Goal: Task Accomplishment & Management: Manage account settings

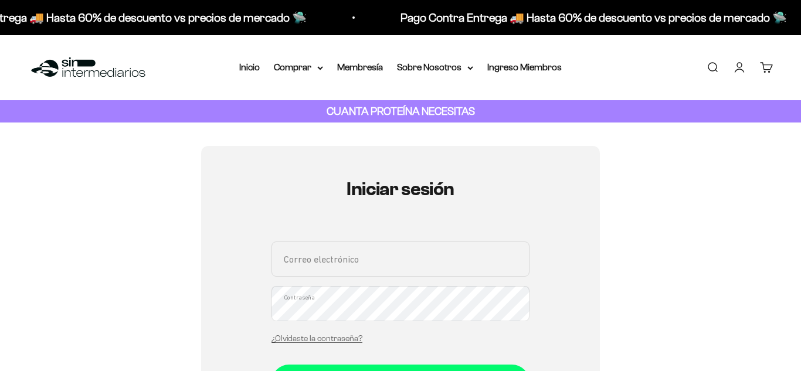
click at [379, 262] on input "Correo electrónico" at bounding box center [400, 258] width 258 height 35
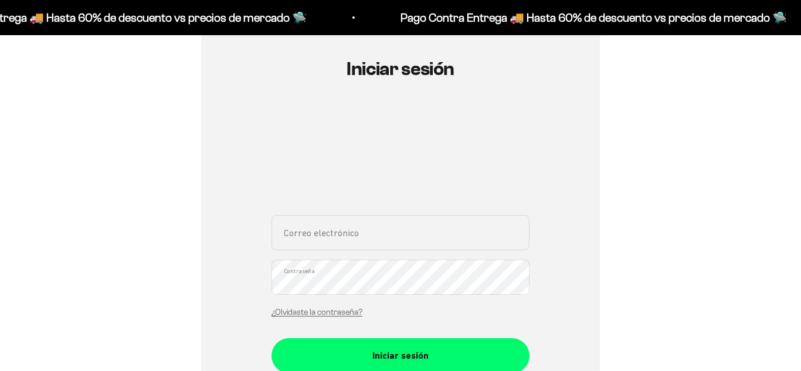
scroll to position [123, 0]
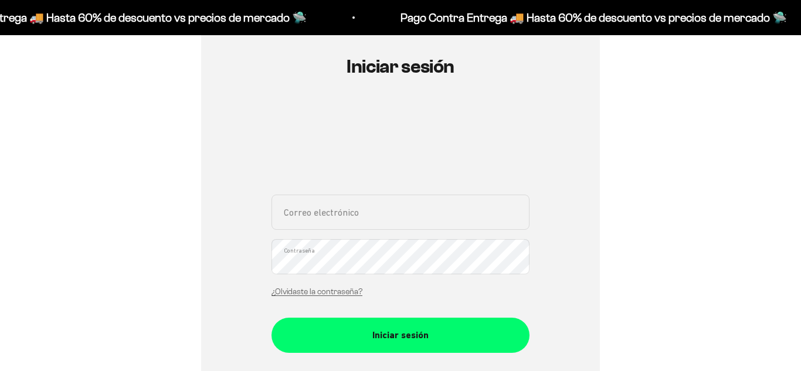
click at [340, 216] on input "Correo electrónico" at bounding box center [400, 212] width 258 height 35
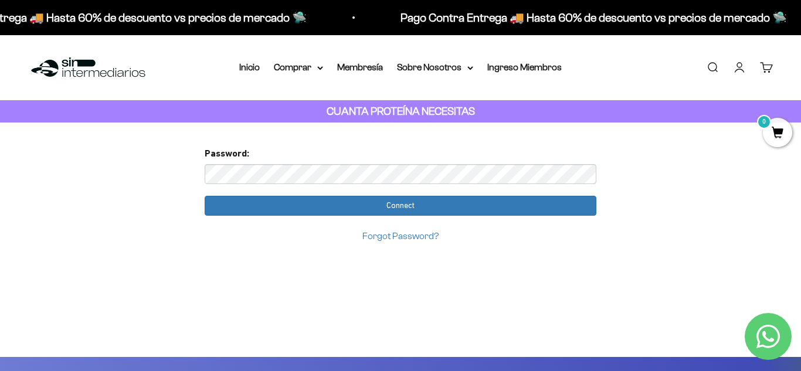
click at [205, 196] on input "Connect" at bounding box center [401, 206] width 392 height 20
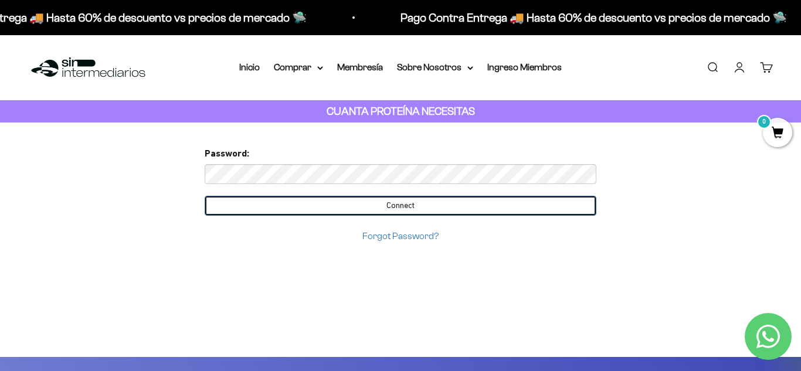
click at [412, 207] on input "Connect" at bounding box center [401, 206] width 392 height 20
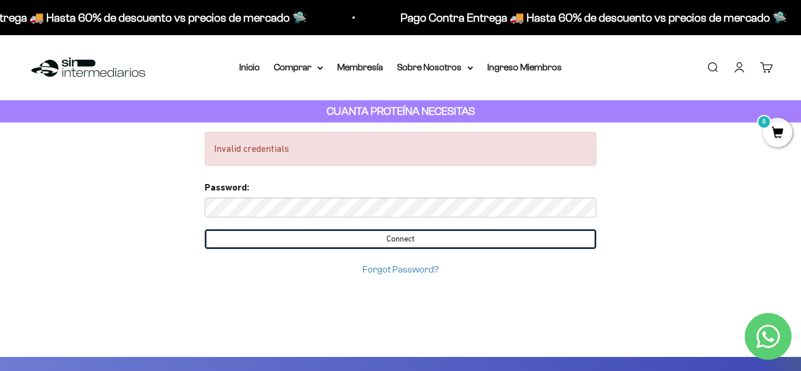
click at [205, 229] on input "Connect" at bounding box center [401, 239] width 392 height 20
click at [414, 237] on input "Connect" at bounding box center [401, 239] width 392 height 20
click at [334, 236] on input "Connect" at bounding box center [401, 239] width 392 height 20
click at [334, 240] on input "Connect" at bounding box center [401, 239] width 392 height 20
click at [401, 240] on input "Connect" at bounding box center [401, 239] width 392 height 20
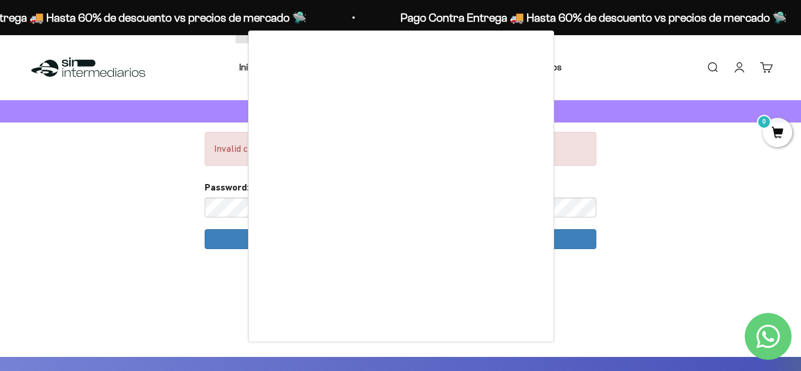
click at [156, 161] on div at bounding box center [400, 185] width 801 height 371
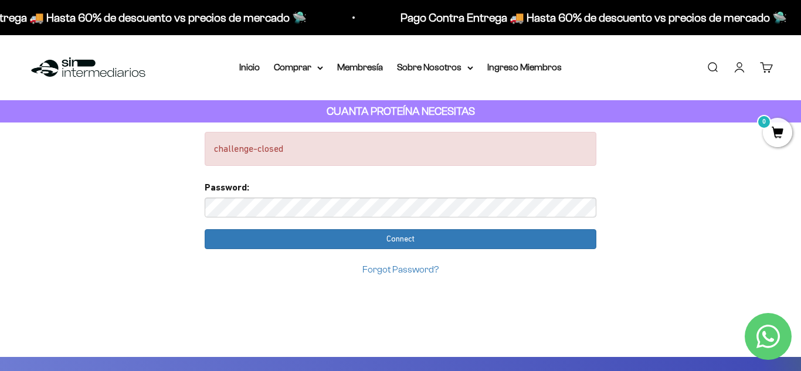
click at [205, 229] on input "Connect" at bounding box center [401, 239] width 392 height 20
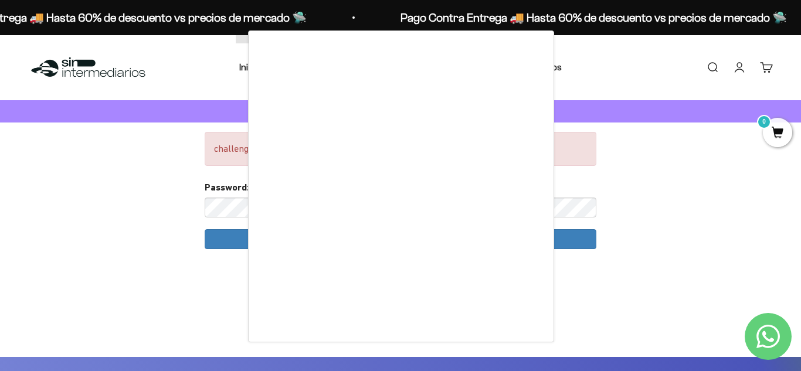
click at [66, 69] on div at bounding box center [400, 185] width 801 height 371
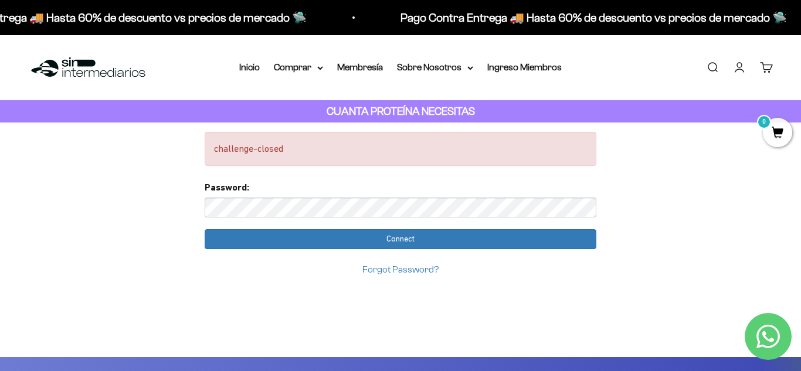
click at [64, 69] on img at bounding box center [88, 67] width 120 height 25
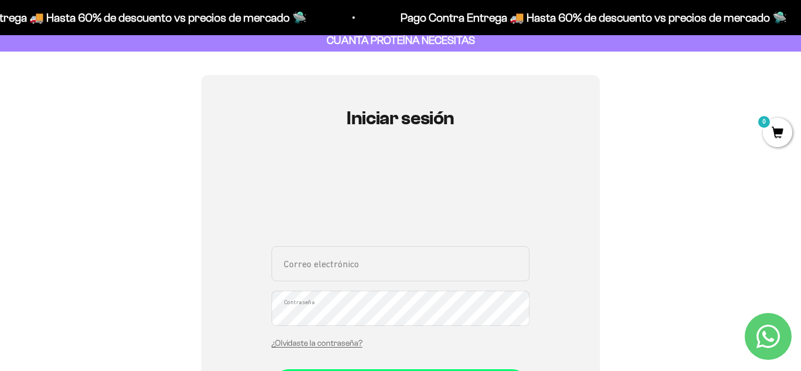
scroll to position [169, 0]
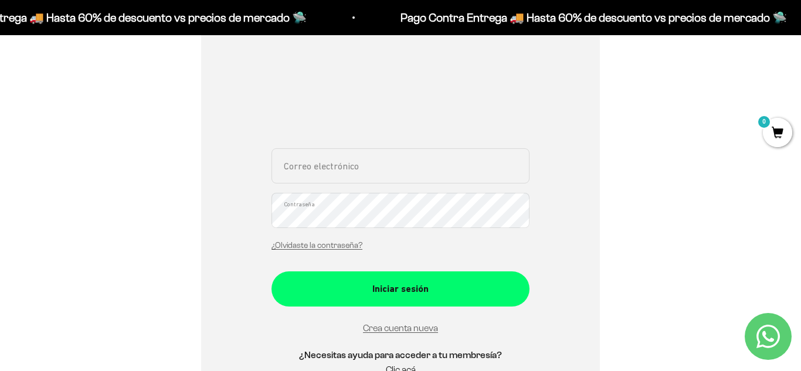
click at [363, 166] on input "Correo electrónico" at bounding box center [400, 165] width 258 height 35
click at [390, 167] on input "Correo electrónico" at bounding box center [400, 165] width 258 height 35
paste input "[EMAIL_ADDRESS][DOMAIN_NAME]"
type input "[EMAIL_ADDRESS][DOMAIN_NAME]"
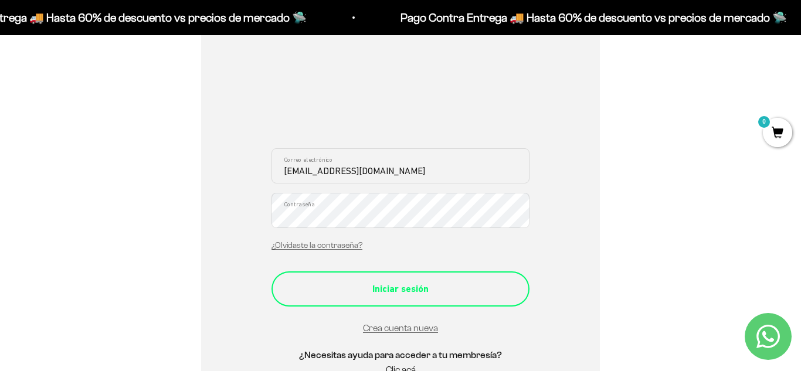
click at [460, 295] on div "Iniciar sesión" at bounding box center [400, 288] width 211 height 15
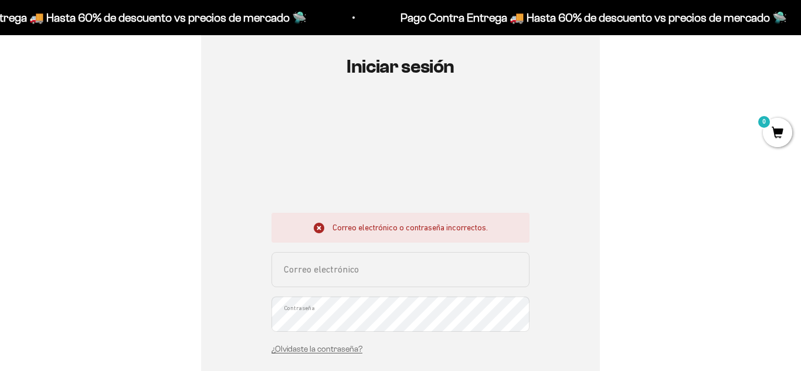
scroll to position [135, 0]
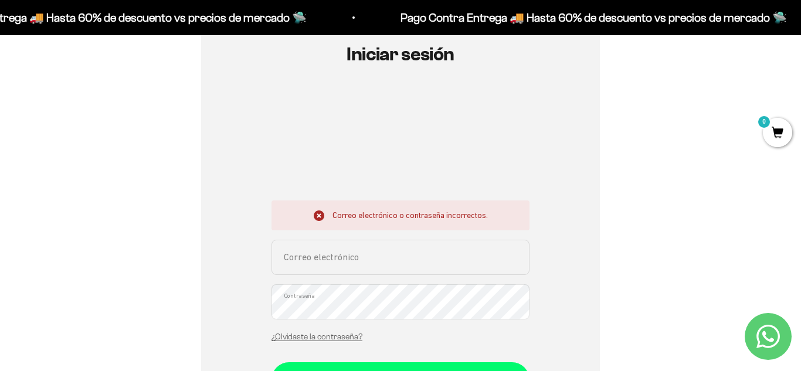
click at [417, 257] on input "Correo electrónico" at bounding box center [400, 257] width 258 height 35
type input "[EMAIL_ADDRESS][DOMAIN_NAME]"
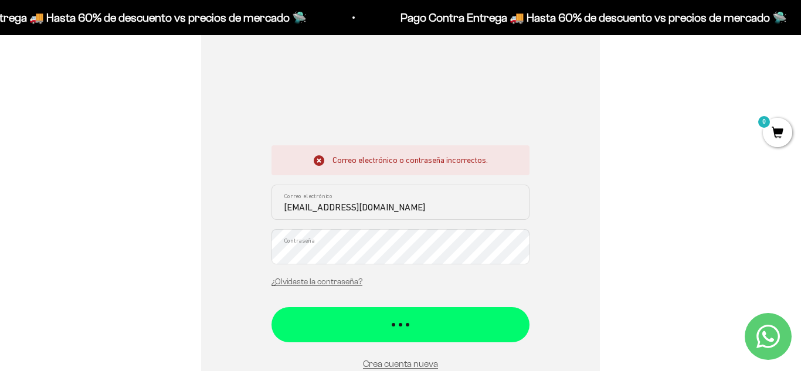
scroll to position [196, 0]
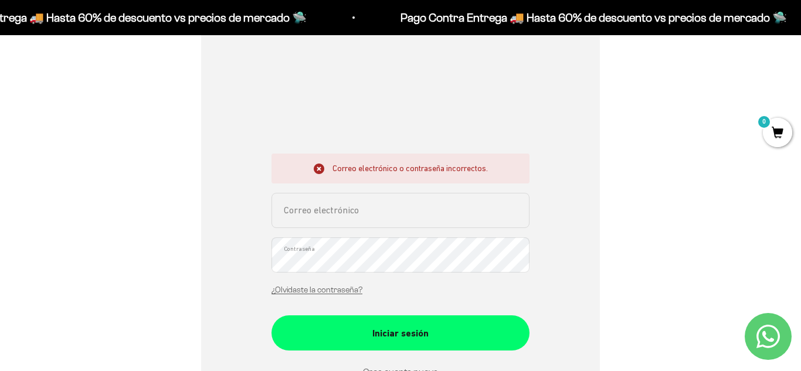
scroll to position [162, 0]
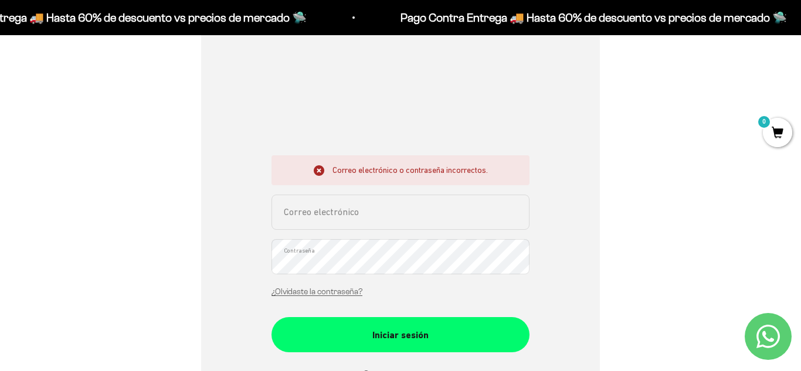
click at [450, 216] on input "Correo electrónico" at bounding box center [400, 212] width 258 height 35
type input "oscar.tg.quan@gmail.com"
click at [332, 296] on div "¿Olvidaste la contraseña?" at bounding box center [316, 291] width 91 height 15
click at [327, 293] on link "¿Olvidaste la contraseña?" at bounding box center [316, 291] width 91 height 9
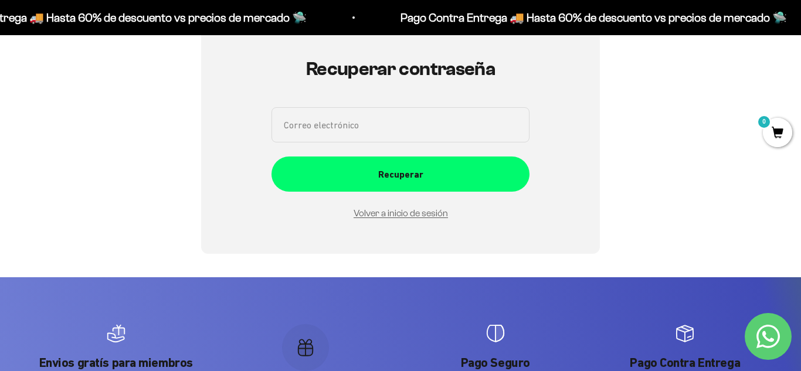
scroll to position [121, 0]
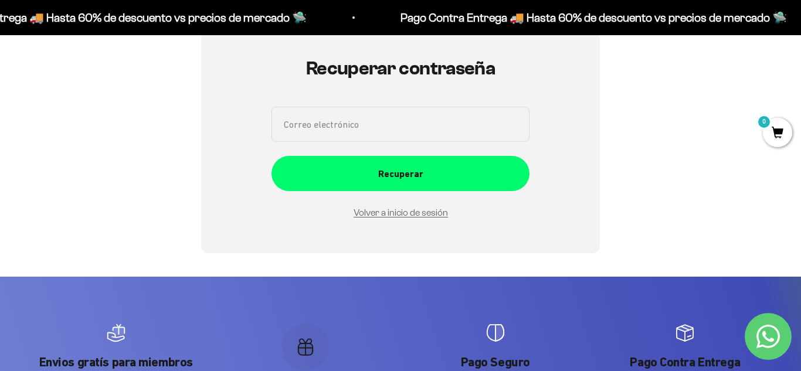
click at [438, 117] on input "Correo electrónico" at bounding box center [400, 124] width 258 height 35
paste input "[PERSON_NAME][EMAIL_ADDRESS][DOMAIN_NAME]"
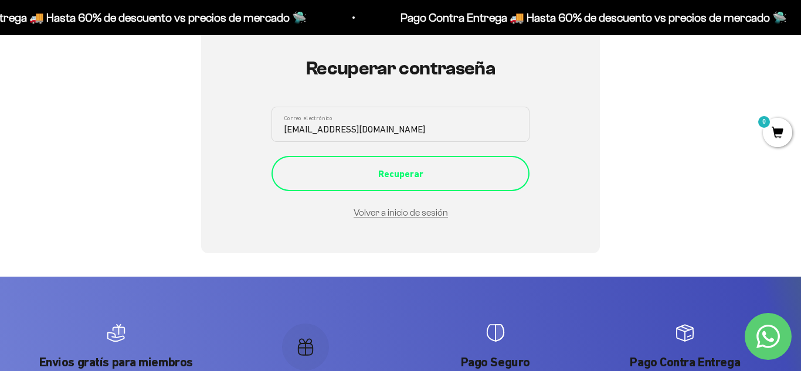
type input "[PERSON_NAME][EMAIL_ADDRESS][DOMAIN_NAME]"
click at [419, 176] on div "Recuperar" at bounding box center [400, 173] width 211 height 15
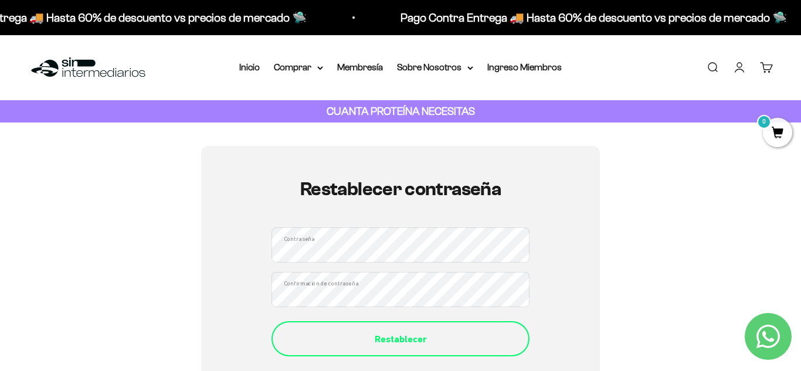
click at [377, 339] on div "Restablecer" at bounding box center [400, 339] width 211 height 15
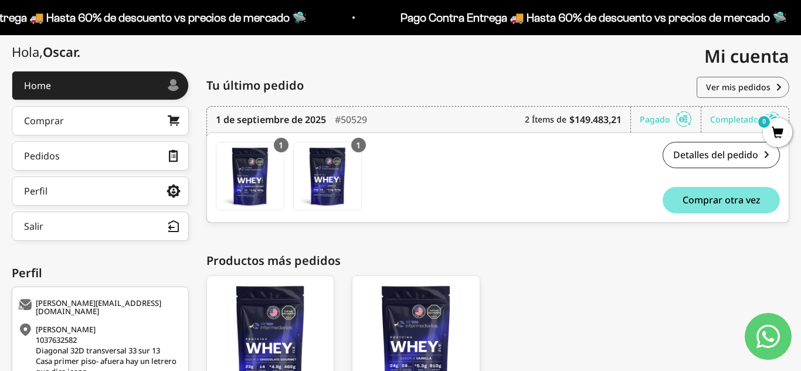
scroll to position [100, 0]
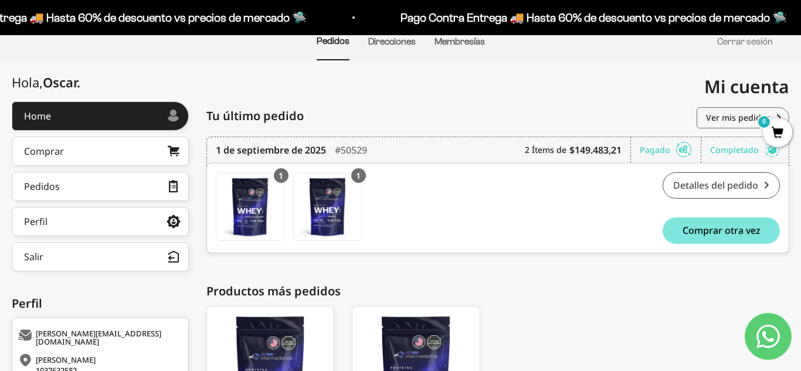
click at [720, 187] on link "Detalles del pedido" at bounding box center [720, 185] width 117 height 26
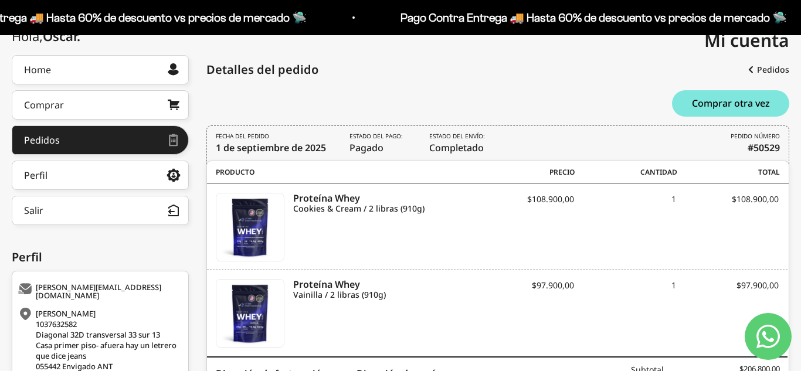
scroll to position [151, 0]
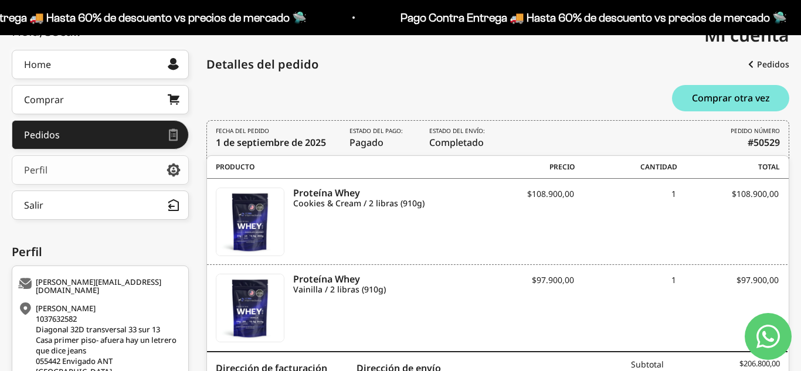
click at [64, 163] on link "Perfil" at bounding box center [100, 169] width 177 height 29
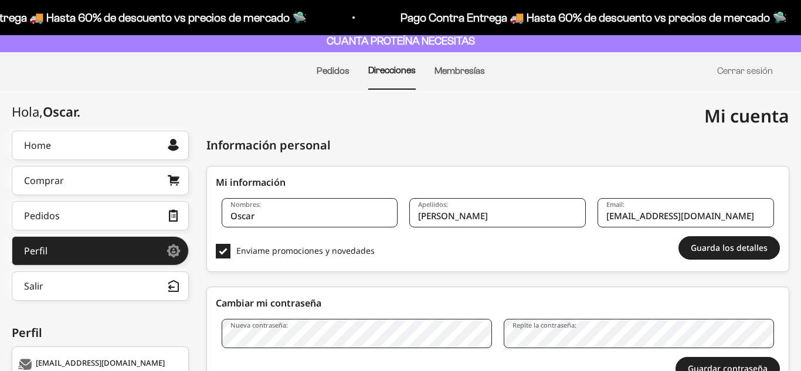
scroll to position [73, 0]
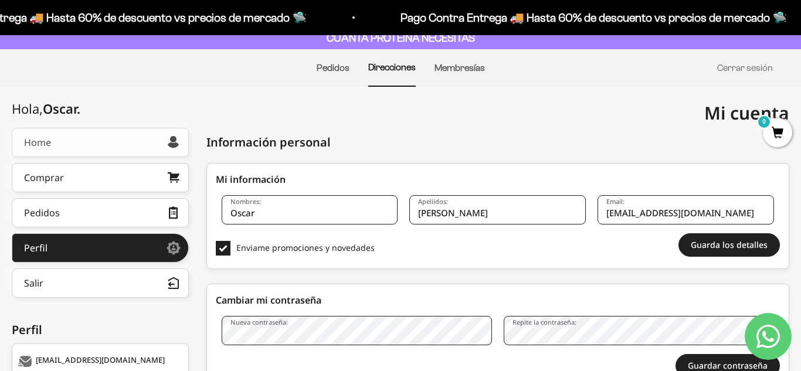
click at [70, 154] on link "Home" at bounding box center [100, 142] width 177 height 29
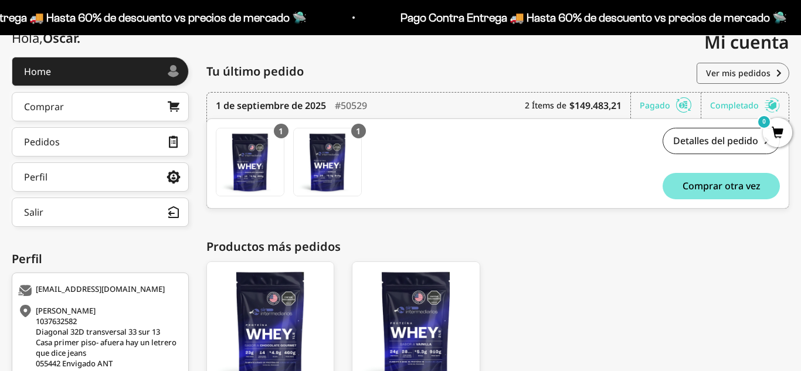
scroll to position [191, 0]
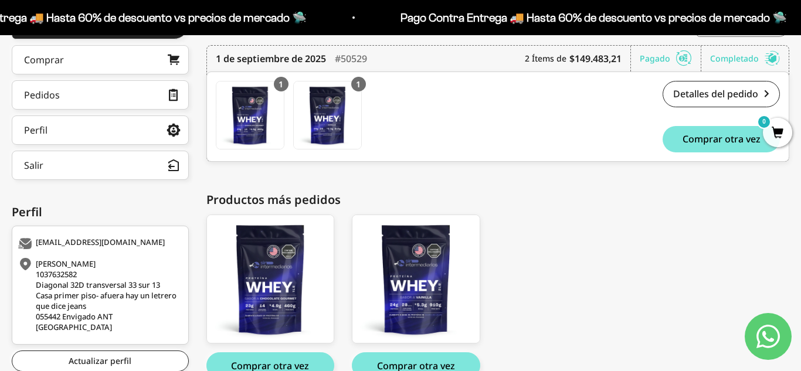
click at [743, 62] on div "Completado" at bounding box center [745, 59] width 70 height 26
click at [713, 93] on link "Detalles del pedido" at bounding box center [720, 94] width 117 height 26
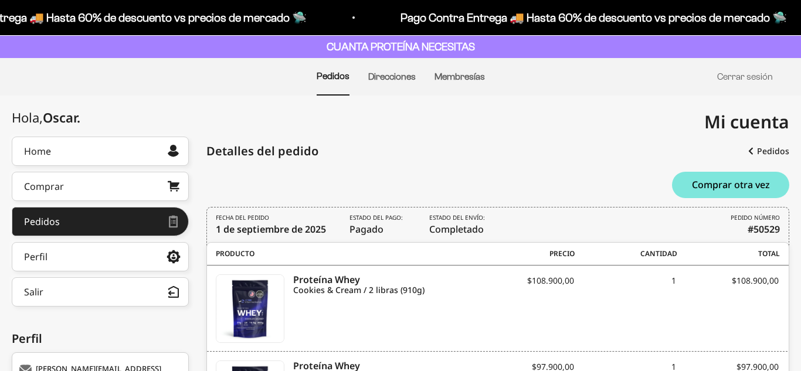
scroll to position [85, 0]
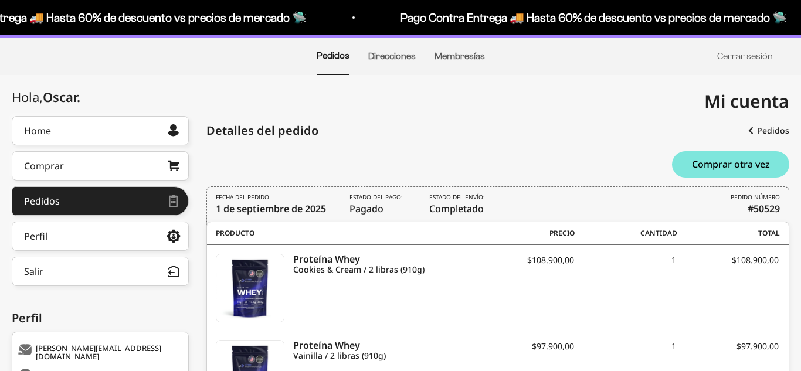
click at [448, 209] on span "Estado del envío: Completado" at bounding box center [458, 204] width 59 height 23
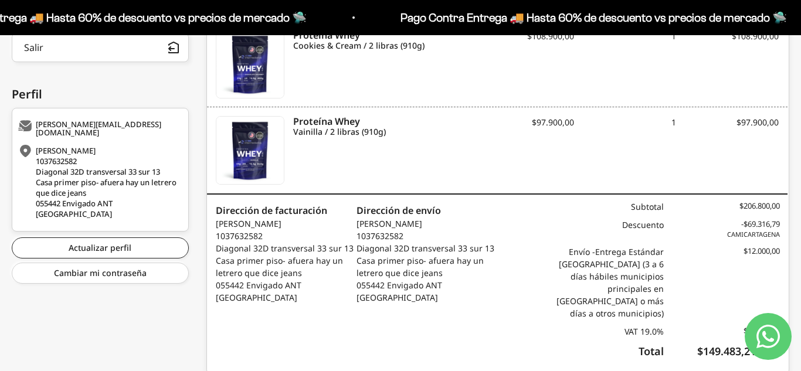
scroll to position [338, 0]
